Goal: Information Seeking & Learning: Understand process/instructions

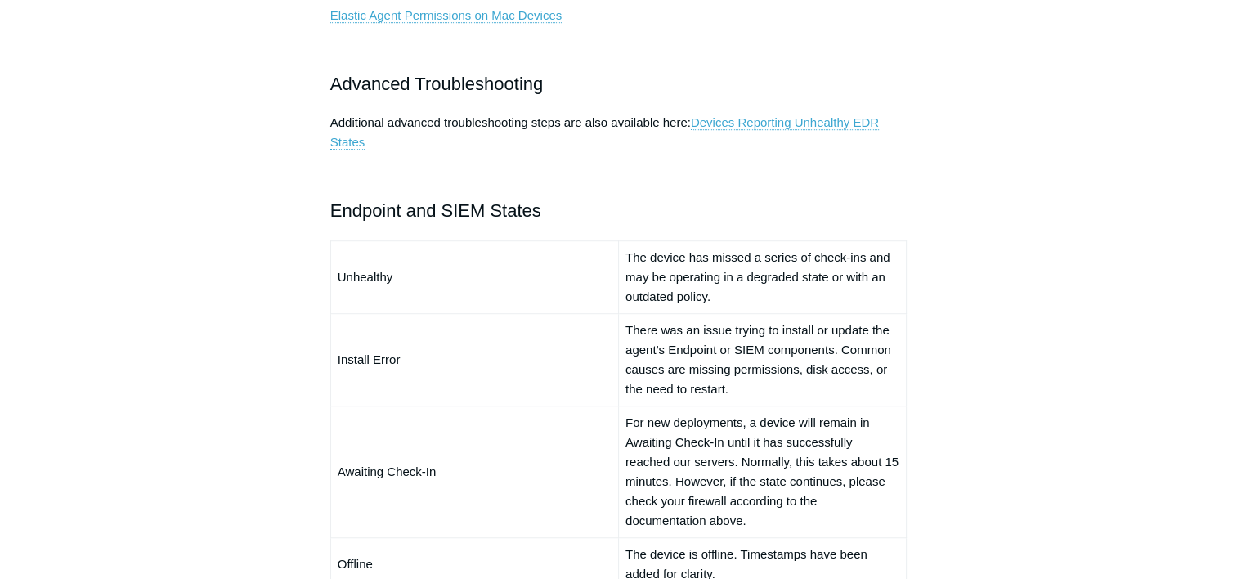
scroll to position [1090, 0]
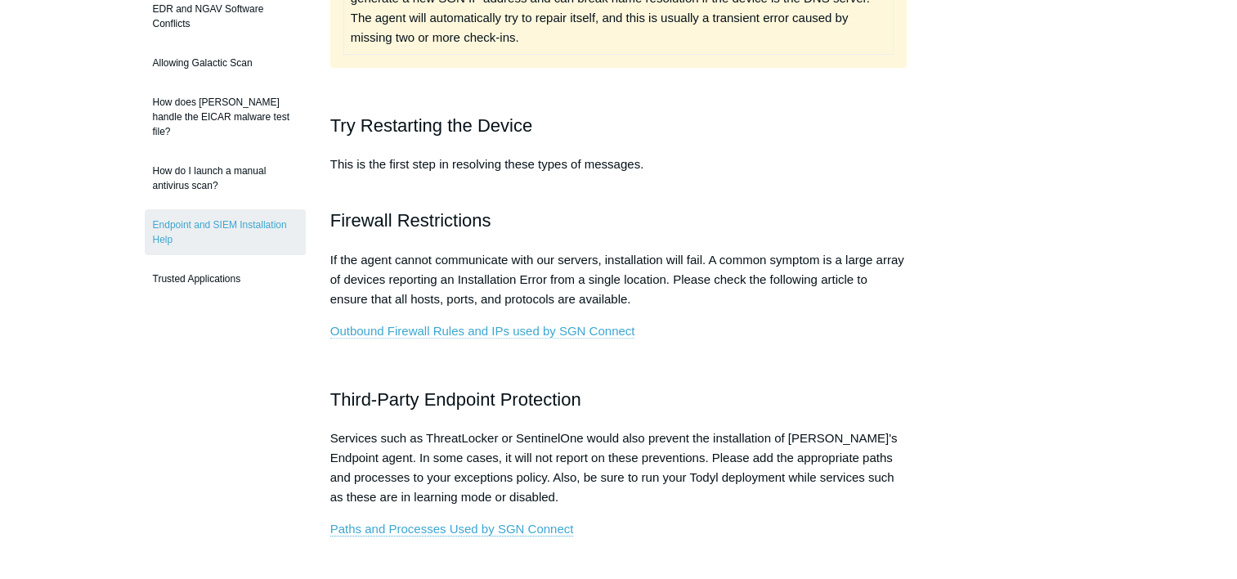
scroll to position [436, 0]
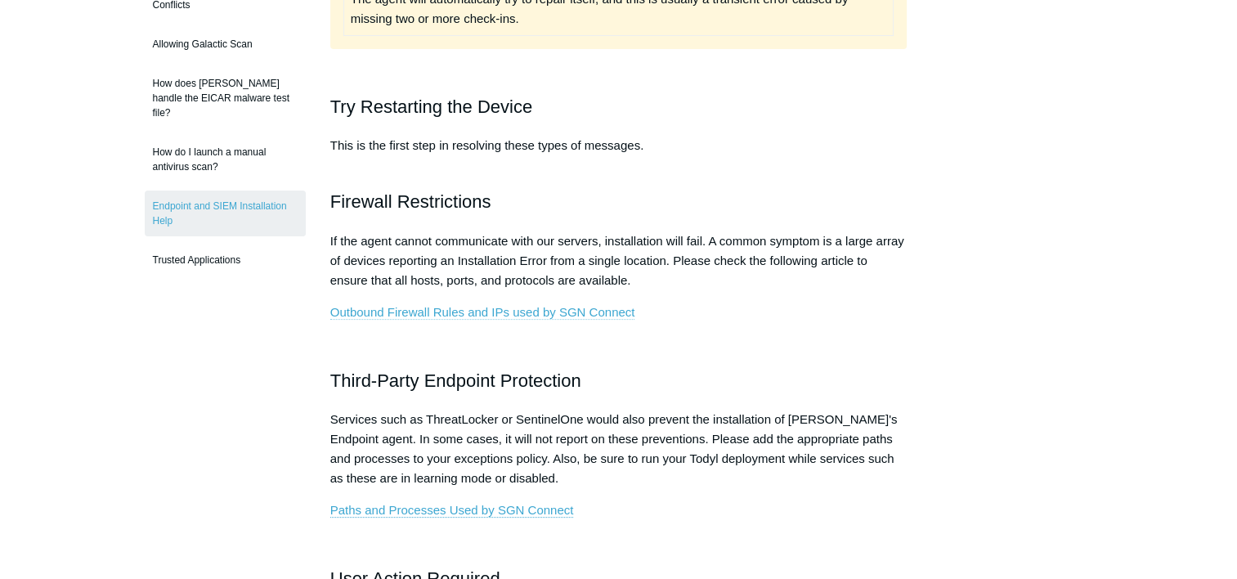
click at [542, 309] on link "Outbound Firewall Rules and IPs used by SGN Connect" at bounding box center [482, 312] width 305 height 15
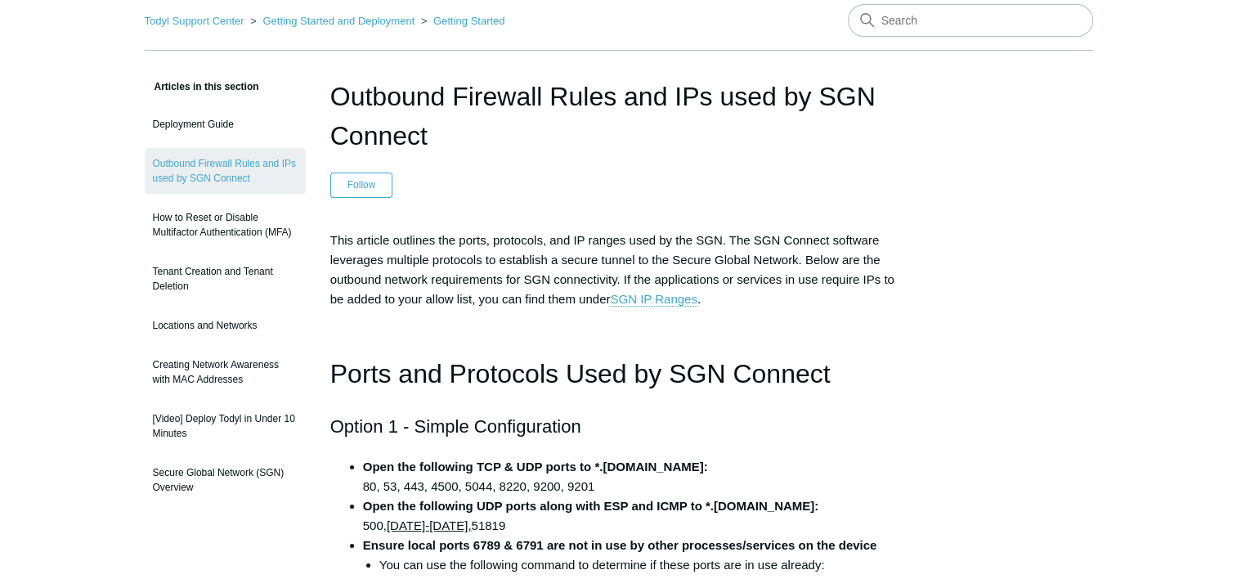
scroll to position [54, 0]
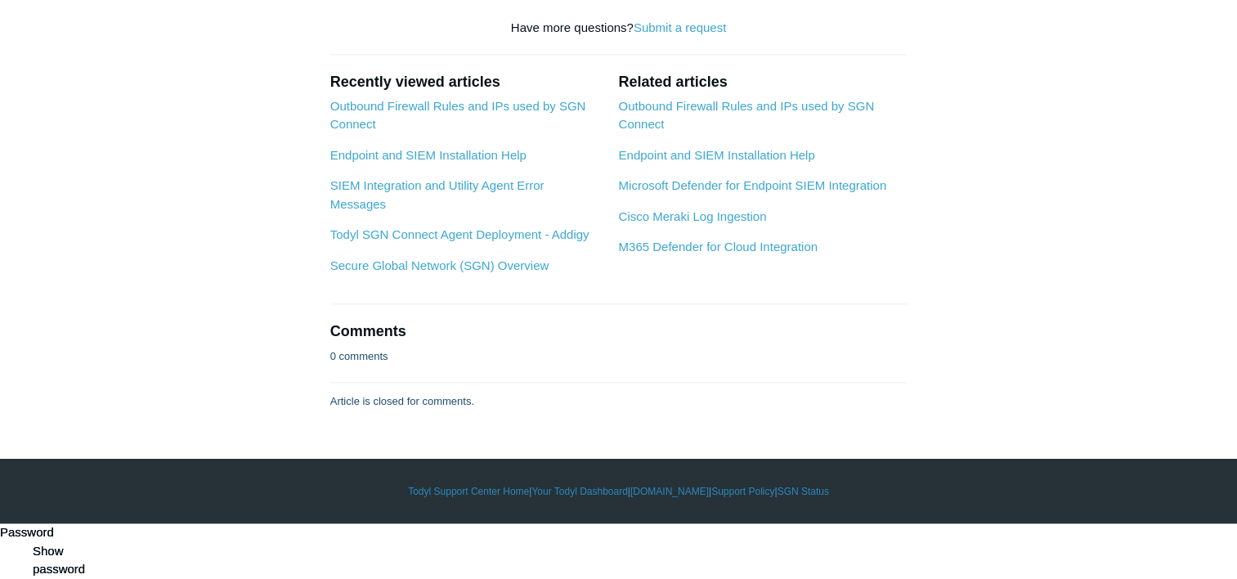
scroll to position [2506, 0]
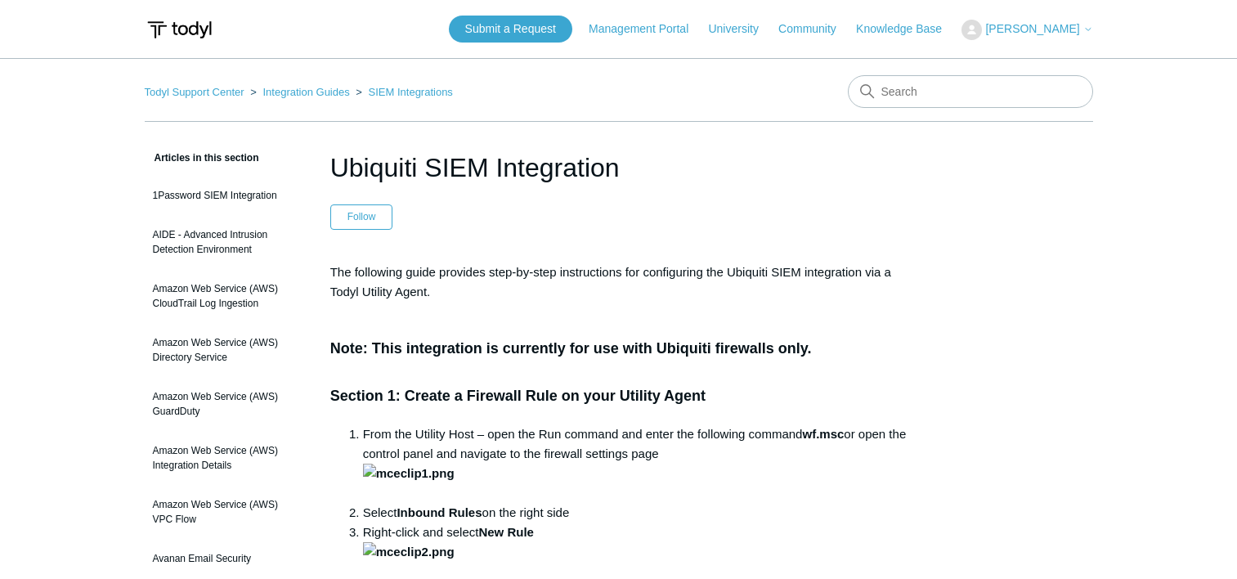
scroll to position [2506, 0]
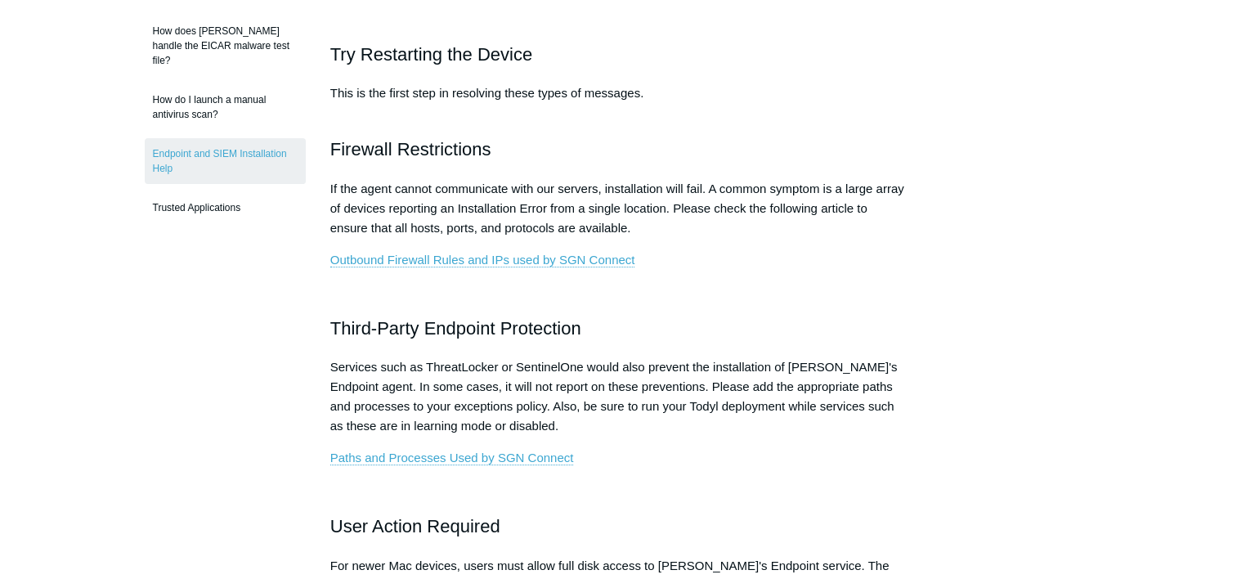
scroll to position [544, 0]
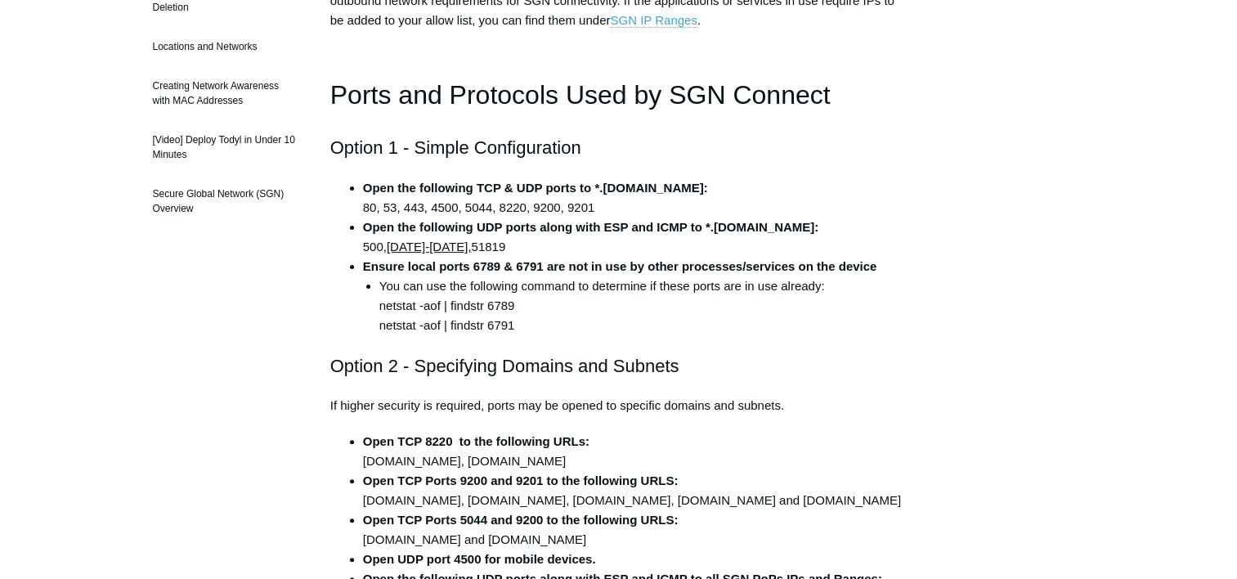
scroll to position [381, 0]
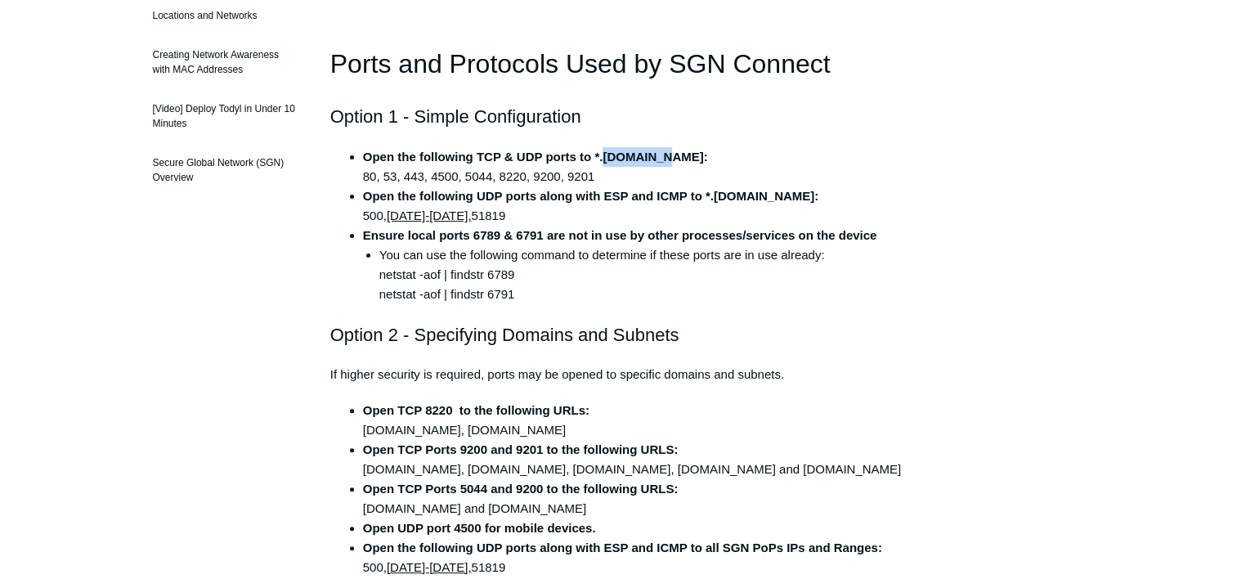
drag, startPoint x: 602, startPoint y: 154, endPoint x: 662, endPoint y: 151, distance: 60.6
click at [662, 151] on strong "Open the following TCP & UDP ports to *.todyl.com:" at bounding box center [535, 157] width 345 height 14
copy strong "todyl.com"
click at [613, 287] on li "You can use the following command to determine if these ports are in use alread…" at bounding box center [643, 274] width 528 height 59
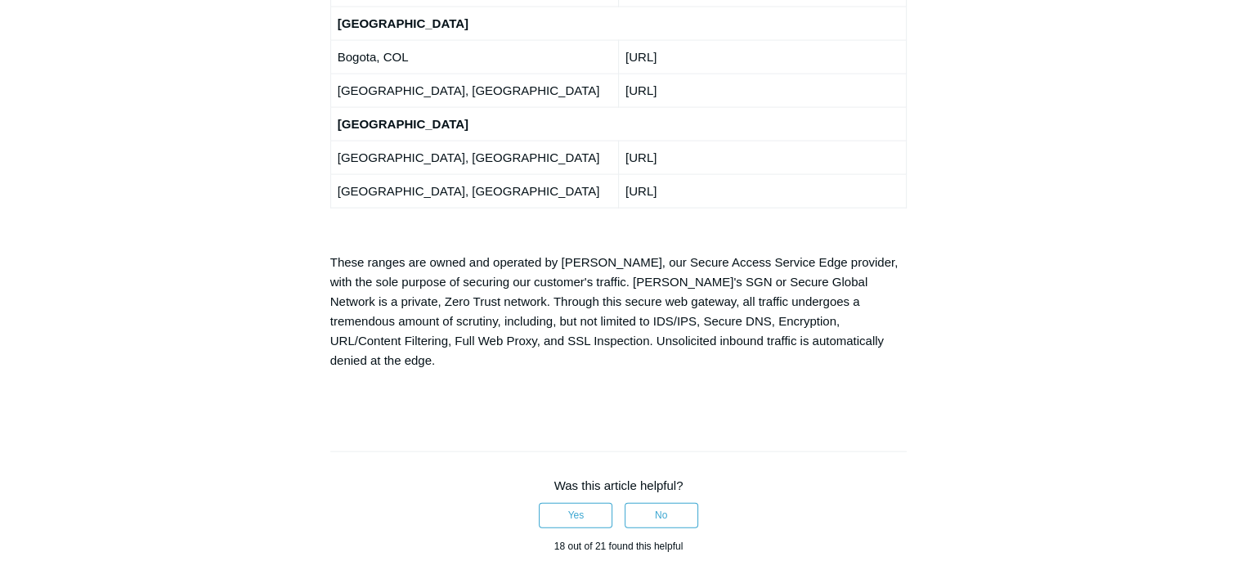
scroll to position [3487, 0]
